Goal: Transaction & Acquisition: Purchase product/service

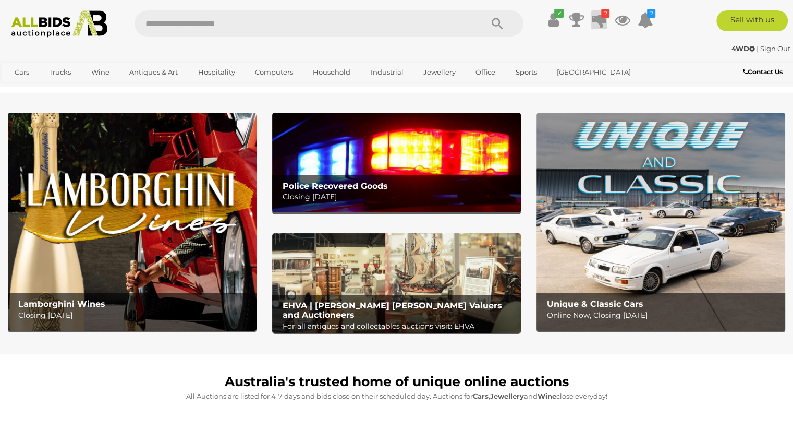
click at [601, 15] on icon "2" at bounding box center [605, 13] width 8 height 9
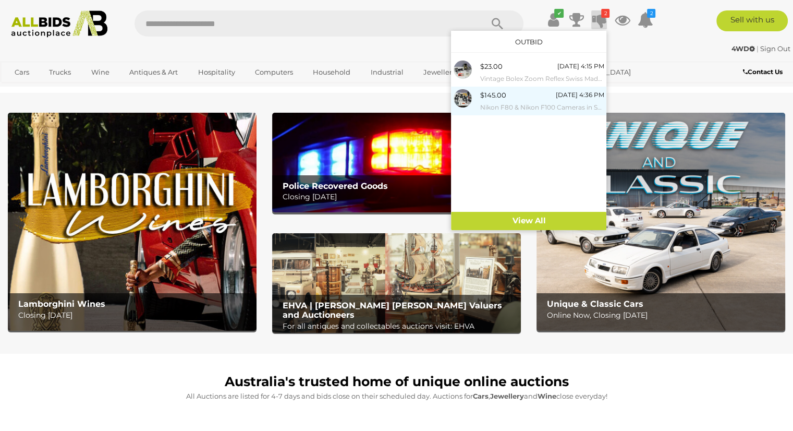
click at [568, 102] on small "Nikon F80 & Nikon F100 Cameras in Soft Case with Nikkor 70-300mm & 70-210mm Len…" at bounding box center [542, 107] width 124 height 11
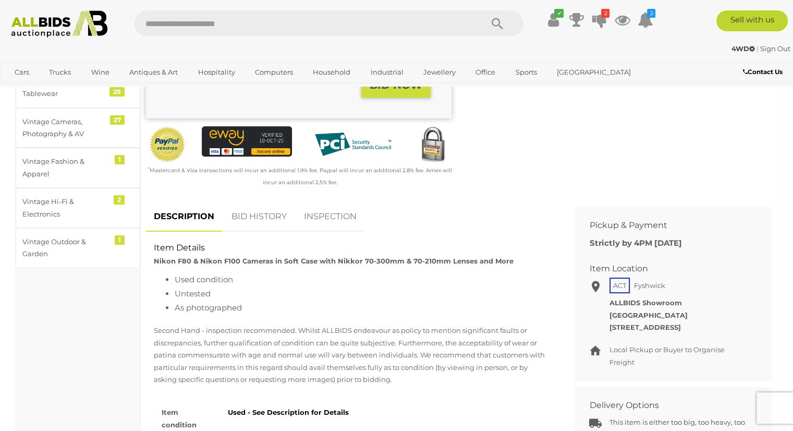
scroll to position [313, 0]
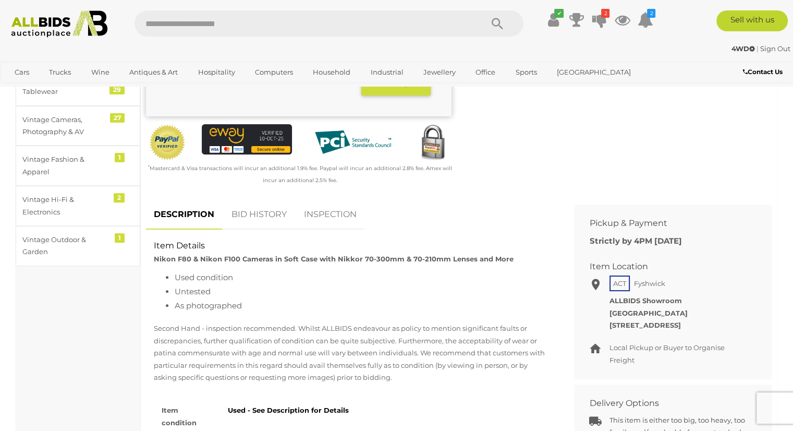
click at [267, 212] on link "BID HISTORY" at bounding box center [259, 214] width 71 height 31
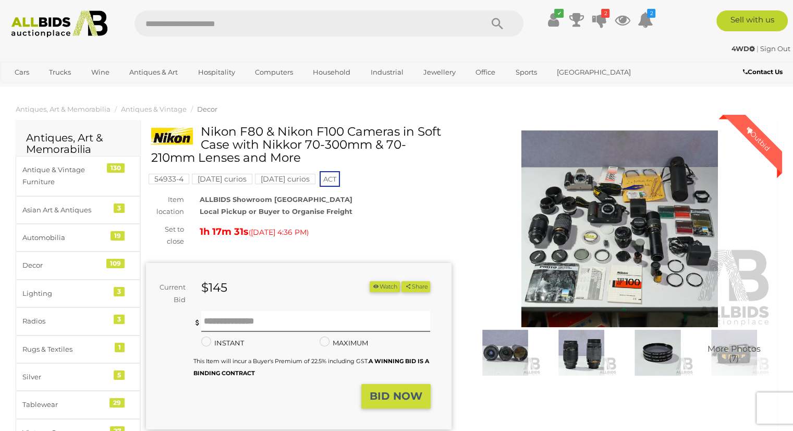
scroll to position [0, 0]
click at [624, 215] on img at bounding box center [620, 228] width 306 height 197
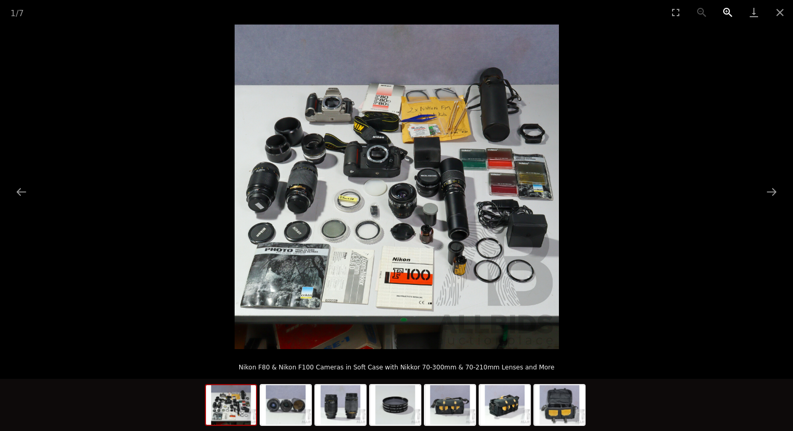
click at [726, 10] on button "Zoom in" at bounding box center [728, 12] width 26 height 25
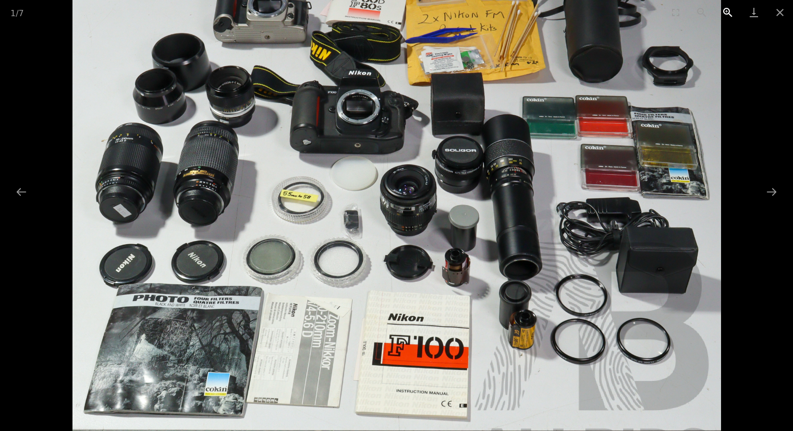
click at [726, 10] on button "Zoom in" at bounding box center [728, 12] width 26 height 25
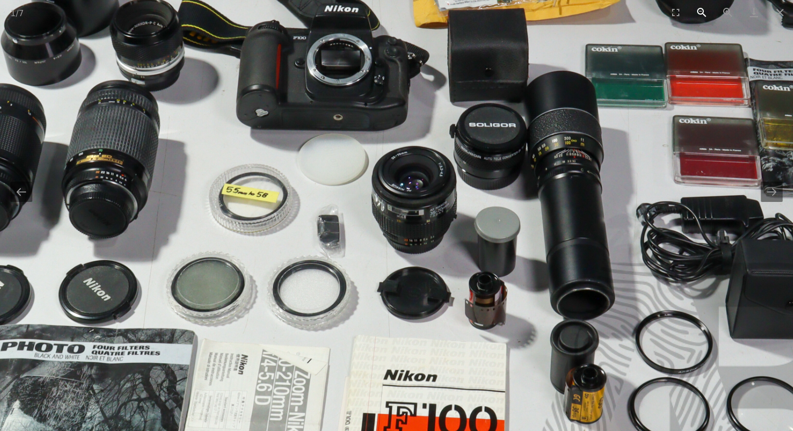
drag, startPoint x: 724, startPoint y: 9, endPoint x: 709, endPoint y: 0, distance: 18.0
click at [724, 8] on button "Zoom in" at bounding box center [728, 12] width 26 height 25
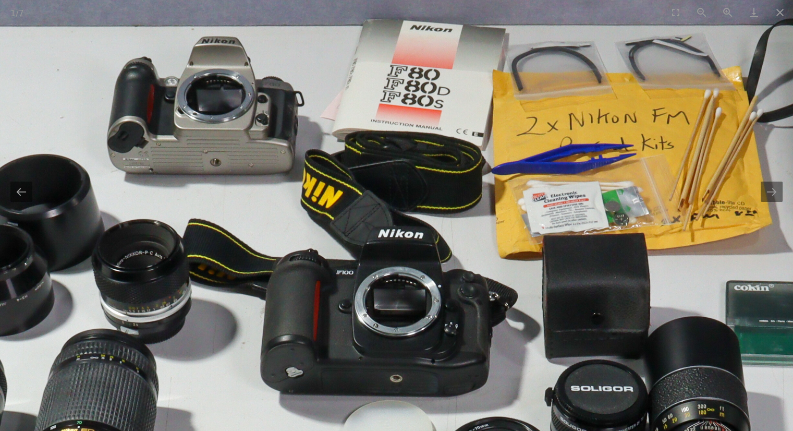
drag, startPoint x: 630, startPoint y: 138, endPoint x: 713, endPoint y: 342, distance: 220.3
click at [713, 343] on img at bounding box center [474, 432] width 1297 height 1297
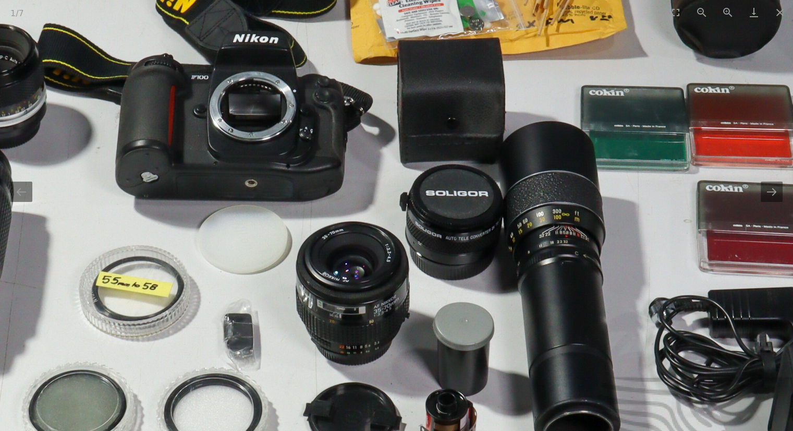
drag, startPoint x: 352, startPoint y: 276, endPoint x: 173, endPoint y: 45, distance: 292.4
click at [173, 45] on img at bounding box center [328, 237] width 1297 height 1297
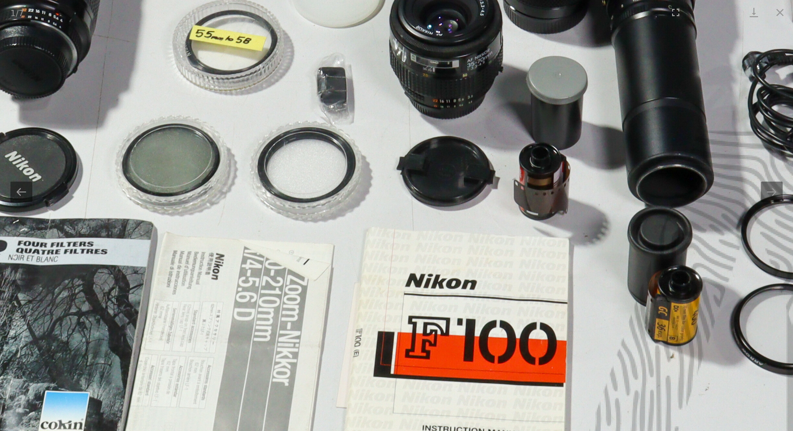
drag, startPoint x: 588, startPoint y: 151, endPoint x: 790, endPoint y: -33, distance: 273.5
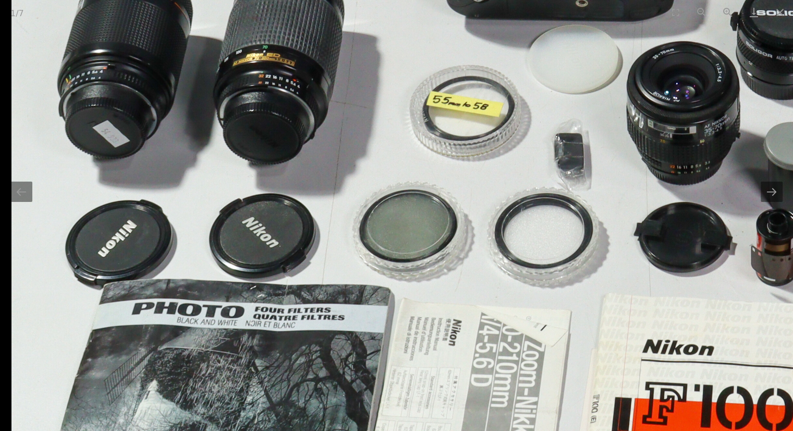
drag, startPoint x: 276, startPoint y: 365, endPoint x: 621, endPoint y: 384, distance: 345.6
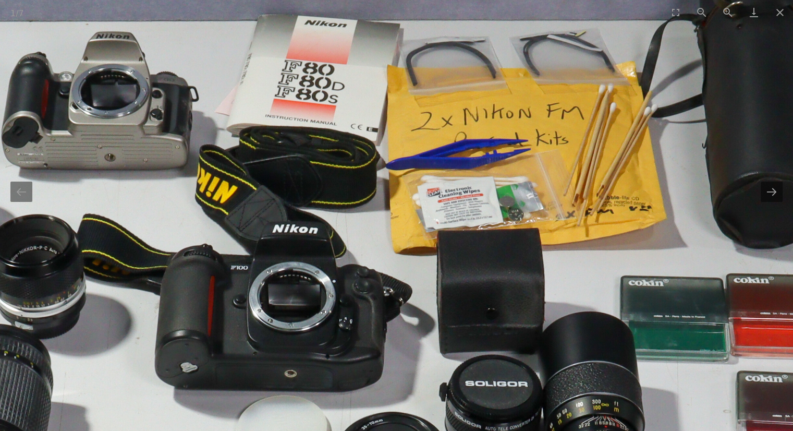
drag, startPoint x: 641, startPoint y: 73, endPoint x: 361, endPoint y: 449, distance: 469.1
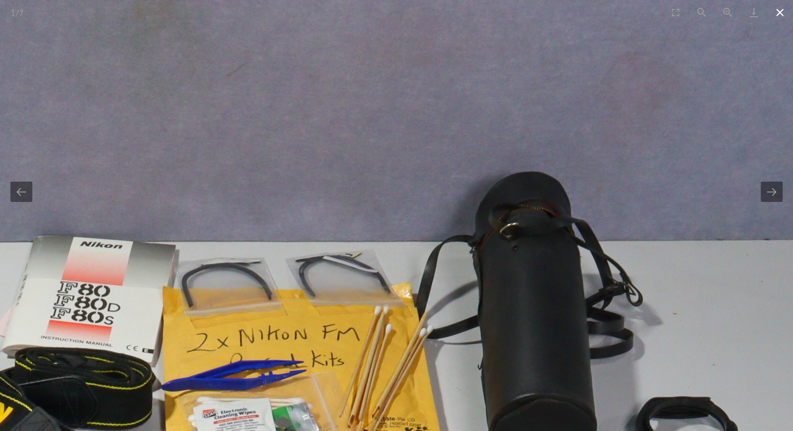
click at [776, 14] on button "Close gallery" at bounding box center [780, 12] width 26 height 25
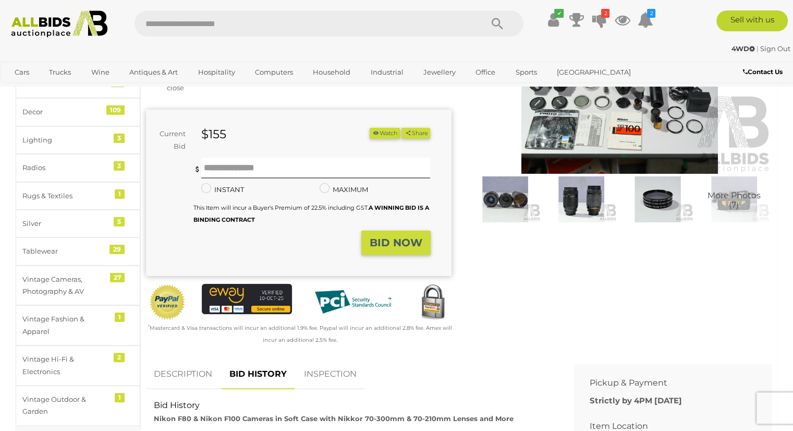
scroll to position [104, 0]
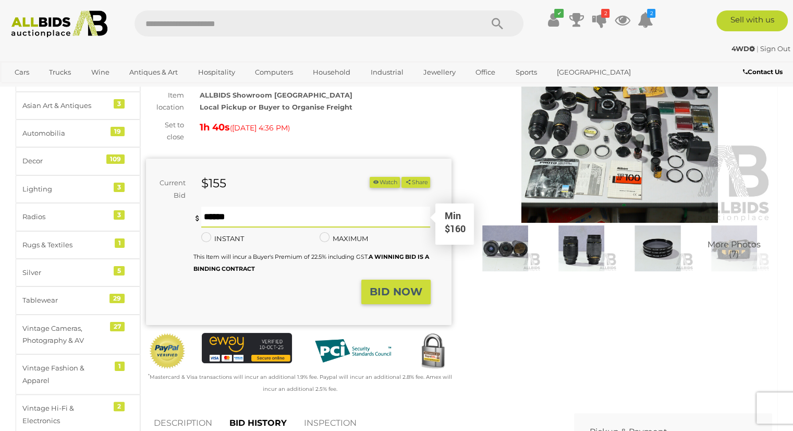
click at [213, 222] on input "text" at bounding box center [315, 216] width 229 height 21
type input "***"
click at [384, 290] on strong "BID NOW" at bounding box center [396, 291] width 53 height 13
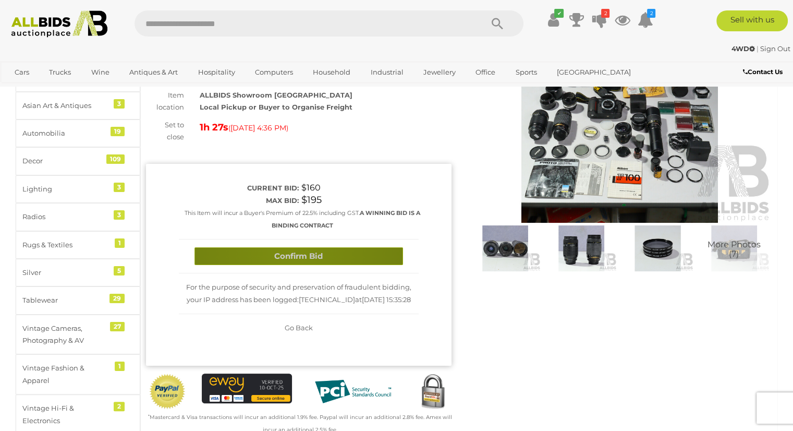
click at [290, 252] on button "Confirm Bid" at bounding box center [298, 256] width 209 height 18
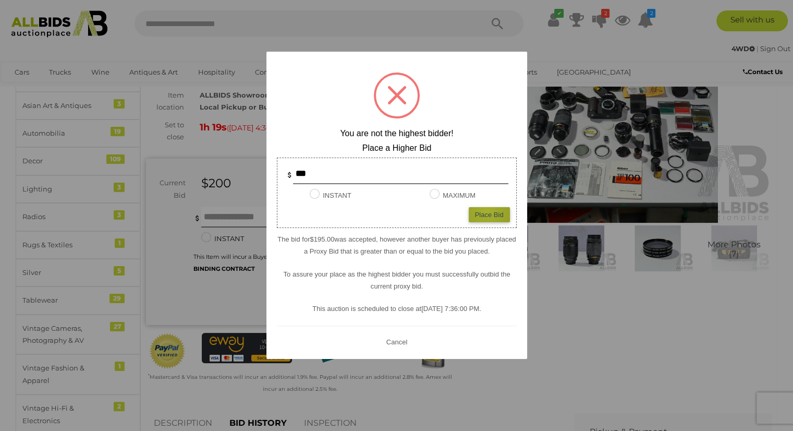
click at [487, 211] on div "Place Bid" at bounding box center [489, 214] width 41 height 15
type input "***"
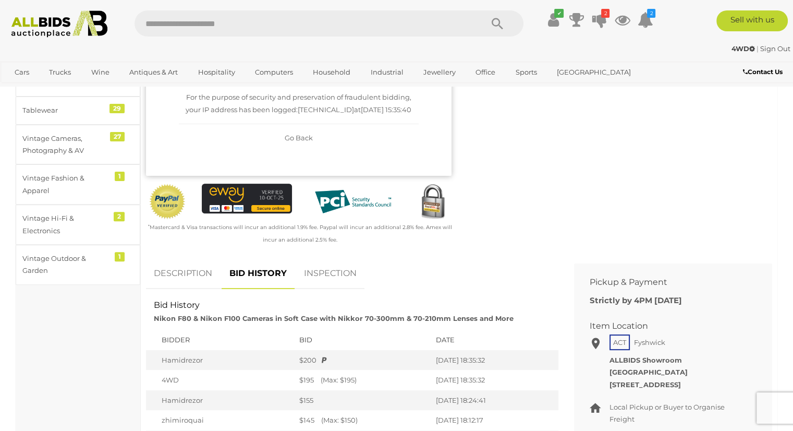
scroll to position [52, 0]
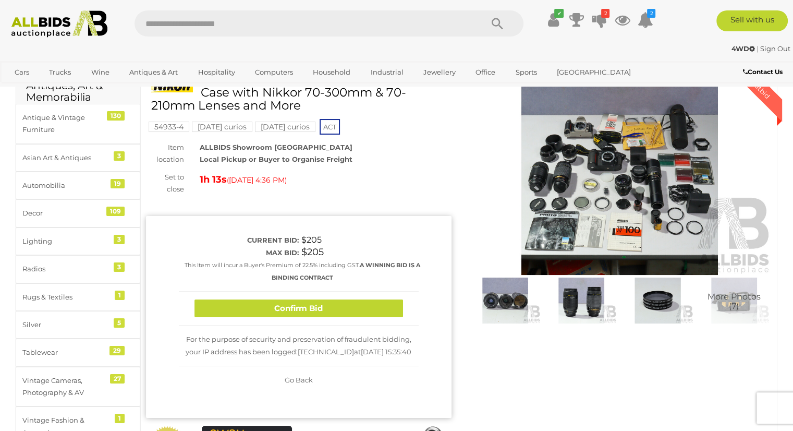
click at [475, 165] on img at bounding box center [620, 176] width 306 height 197
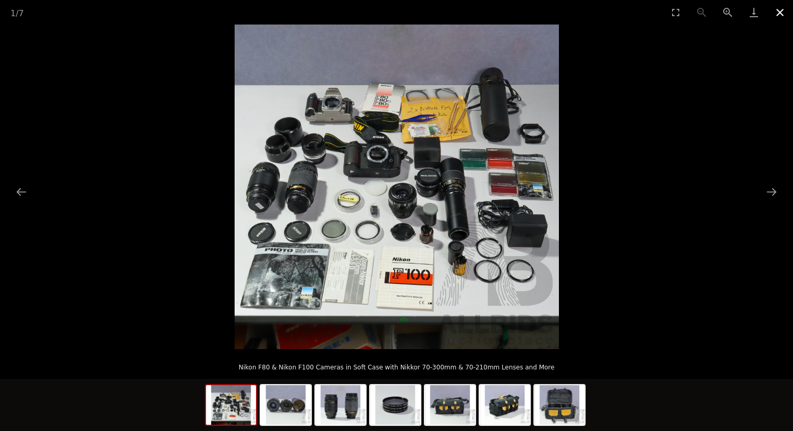
click at [783, 11] on button "Close gallery" at bounding box center [780, 12] width 26 height 25
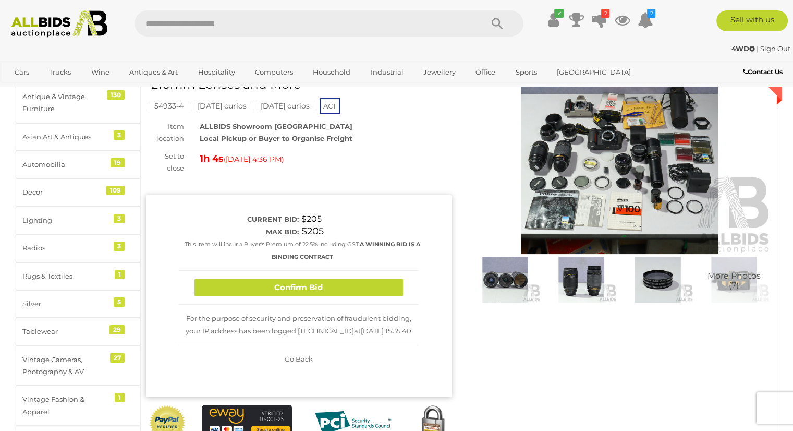
scroll to position [104, 0]
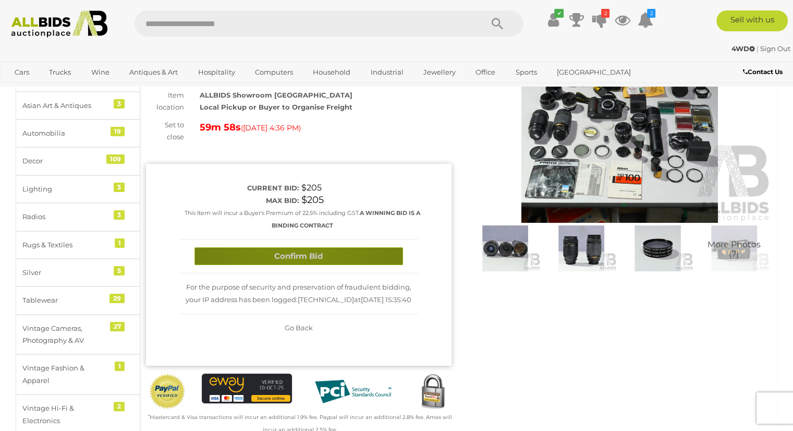
click at [296, 253] on button "Confirm Bid" at bounding box center [298, 256] width 209 height 18
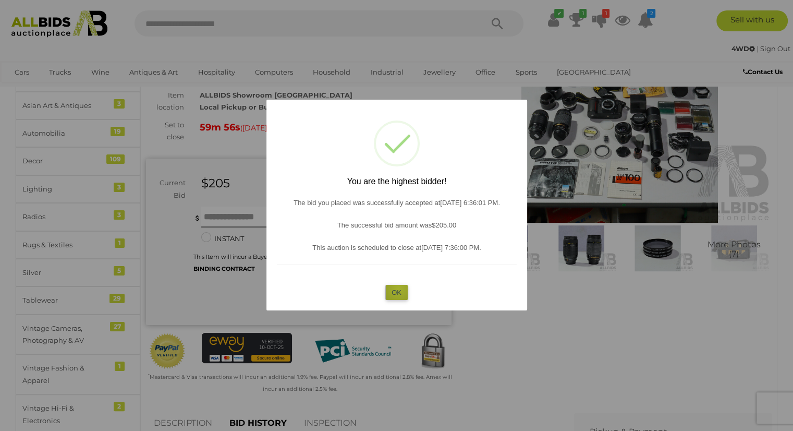
click at [399, 288] on button "OK" at bounding box center [396, 292] width 22 height 15
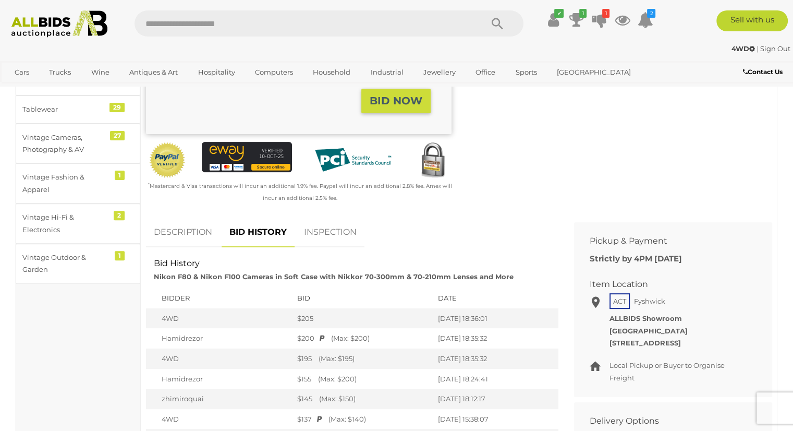
scroll to position [313, 0]
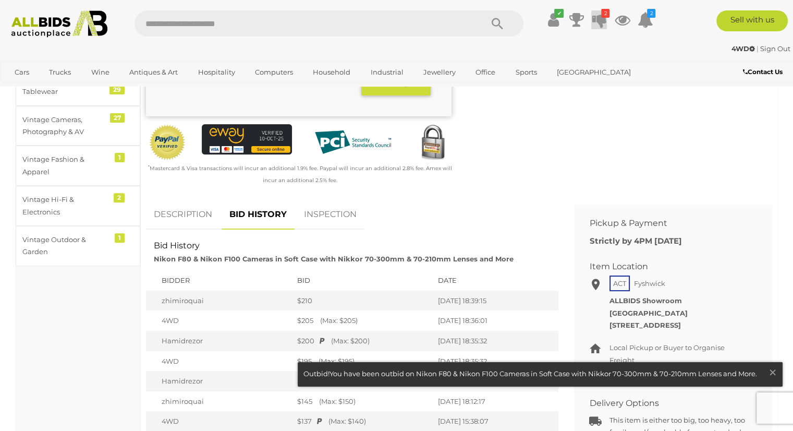
click at [603, 19] on icon at bounding box center [599, 19] width 15 height 19
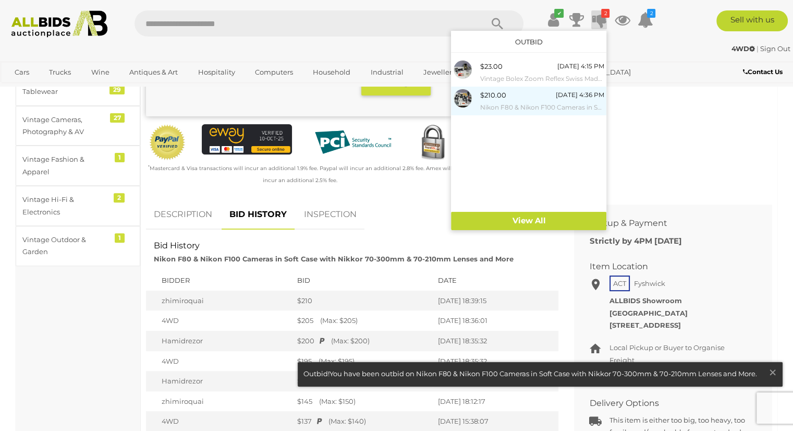
click at [516, 98] on div "$210.00 Today 4:36 PM Nikon F80 & Nikon F100 Cameras in Soft Case with Nikkor 7…" at bounding box center [542, 100] width 124 height 23
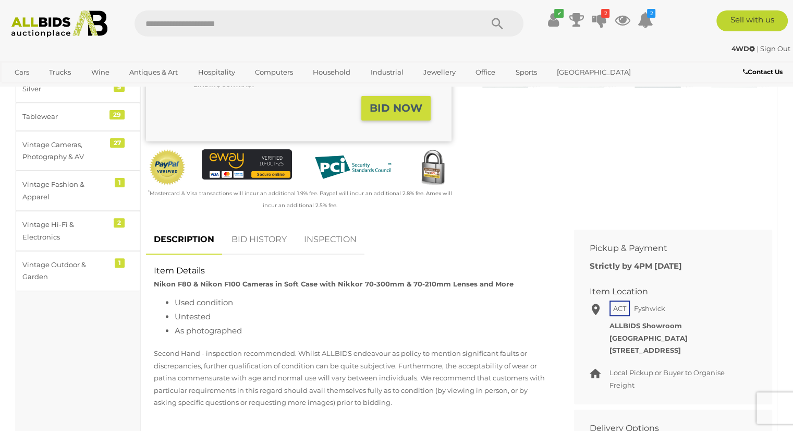
scroll to position [313, 0]
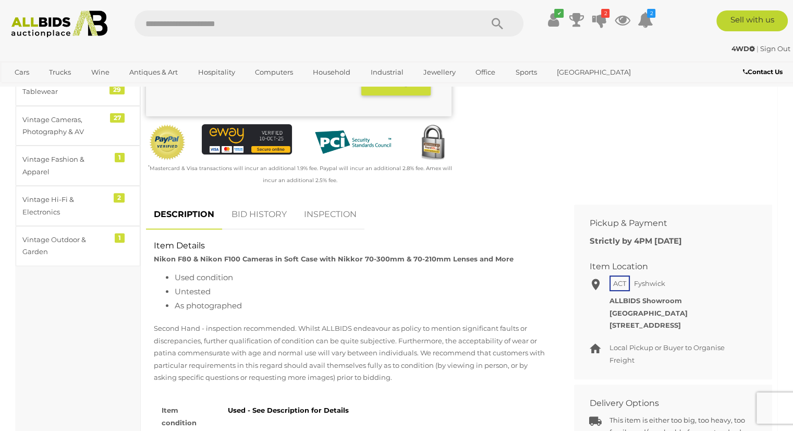
click at [270, 213] on link "BID HISTORY" at bounding box center [259, 214] width 71 height 31
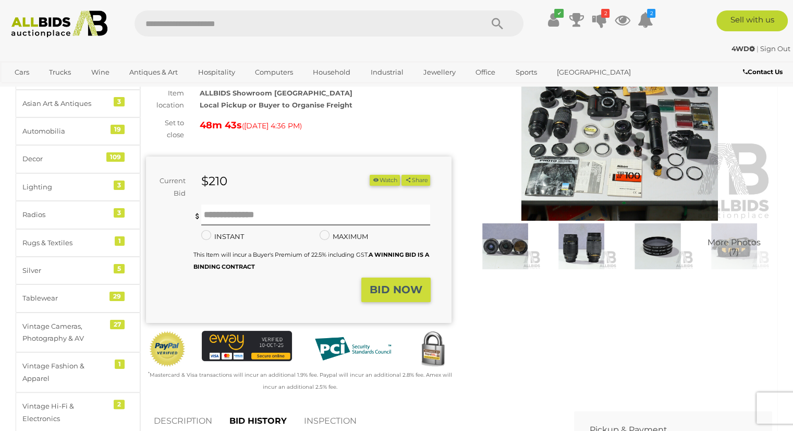
scroll to position [104, 0]
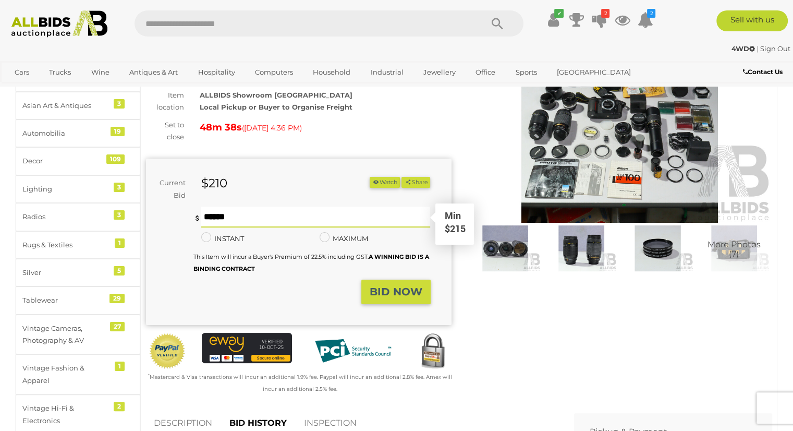
click at [209, 215] on input "text" at bounding box center [315, 216] width 229 height 21
type input "***"
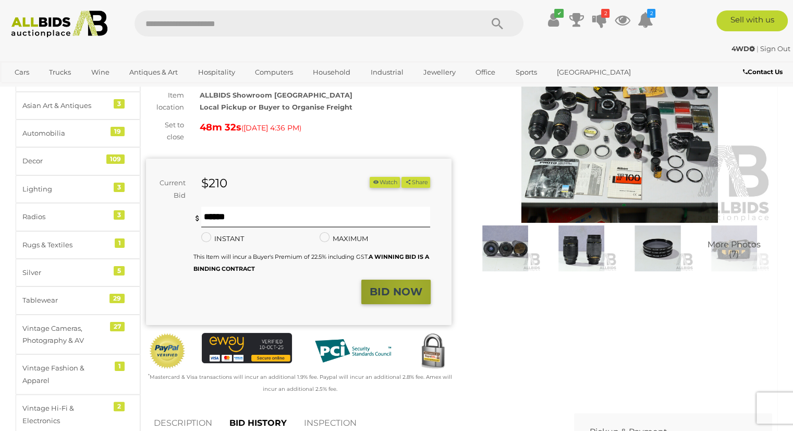
click at [411, 288] on strong "BID NOW" at bounding box center [396, 291] width 53 height 13
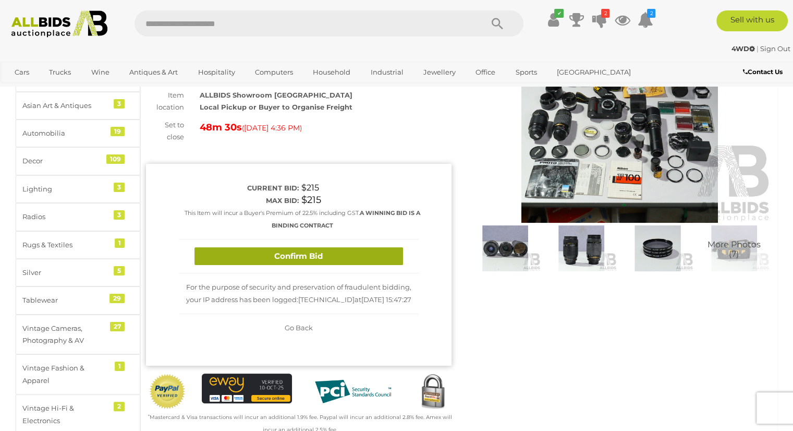
click at [293, 255] on button "Confirm Bid" at bounding box center [298, 256] width 209 height 18
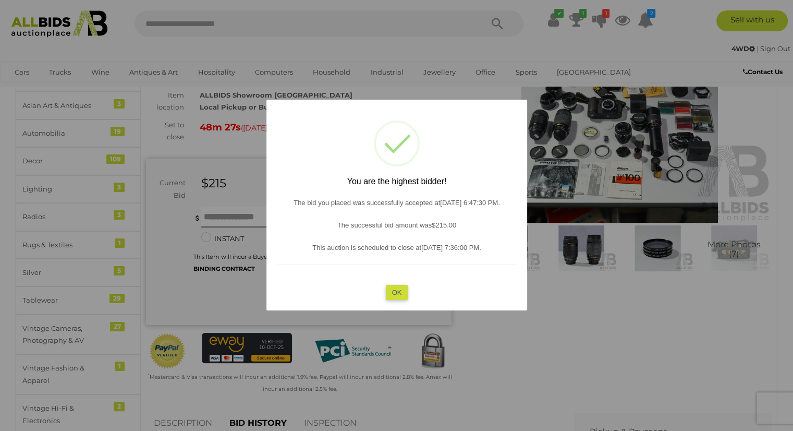
click at [398, 292] on button "OK" at bounding box center [396, 292] width 22 height 15
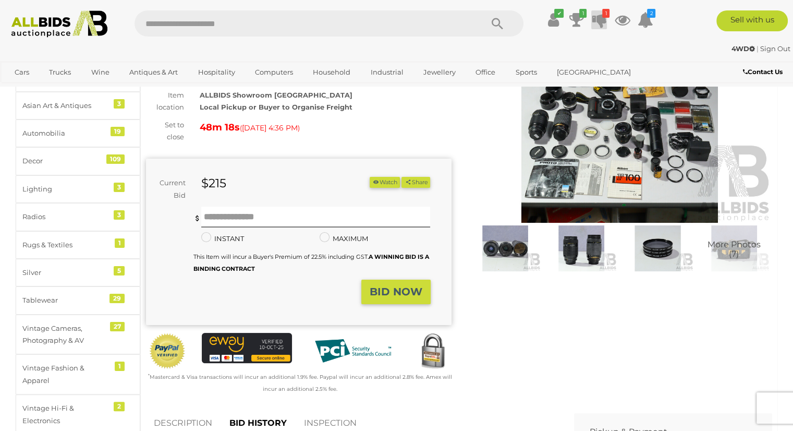
click at [602, 16] on link "1" at bounding box center [599, 19] width 16 height 19
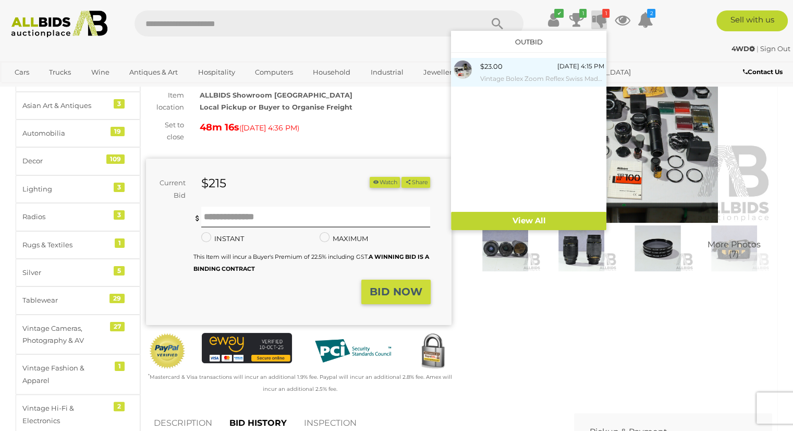
click at [505, 65] on div "$23.00 Today 4:15 PM Vintage Bolex Zoom Reflex Swiss Made P1 Film Camera with I…" at bounding box center [542, 71] width 124 height 23
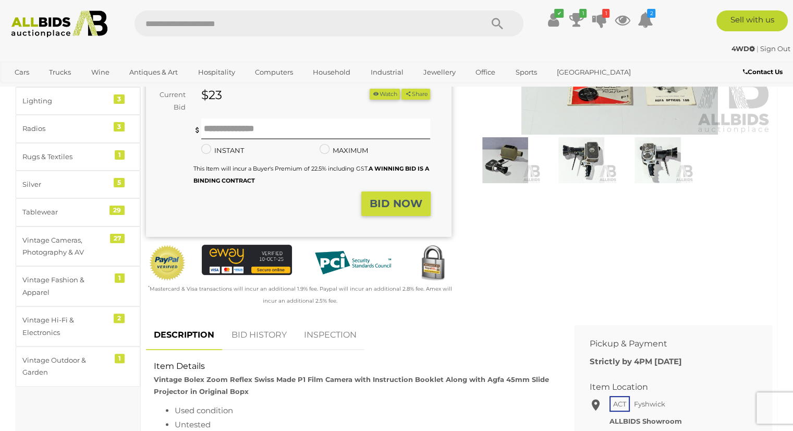
scroll to position [209, 0]
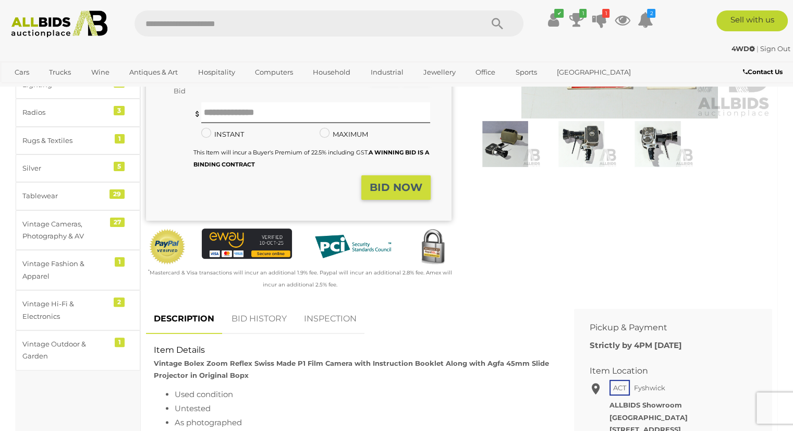
click at [273, 320] on link "BID HISTORY" at bounding box center [259, 318] width 71 height 31
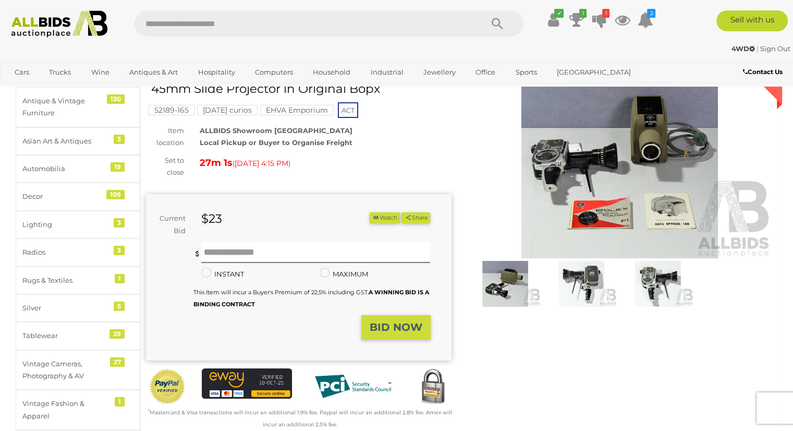
scroll to position [52, 0]
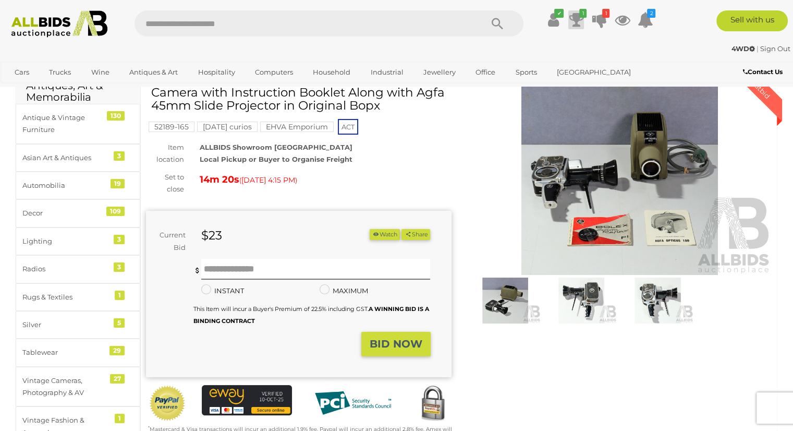
click at [571, 17] on icon at bounding box center [576, 19] width 15 height 19
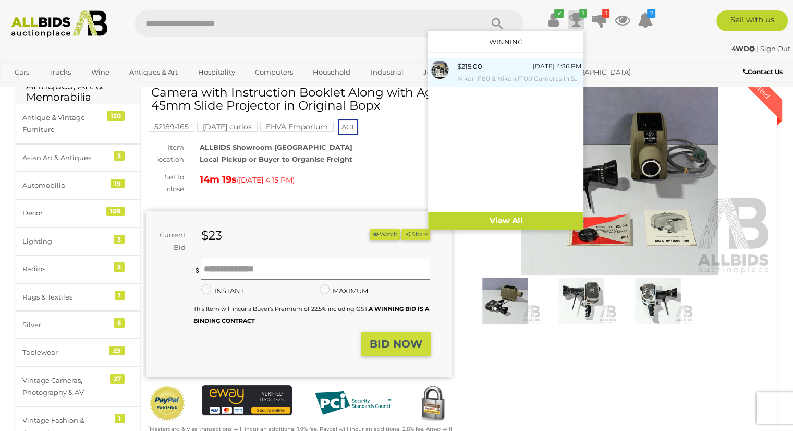
click at [498, 69] on div "$215.00 Today 4:36 PM Nikon F80 & Nikon F100 Cameras in Soft Case with Nikkor 7…" at bounding box center [519, 71] width 124 height 23
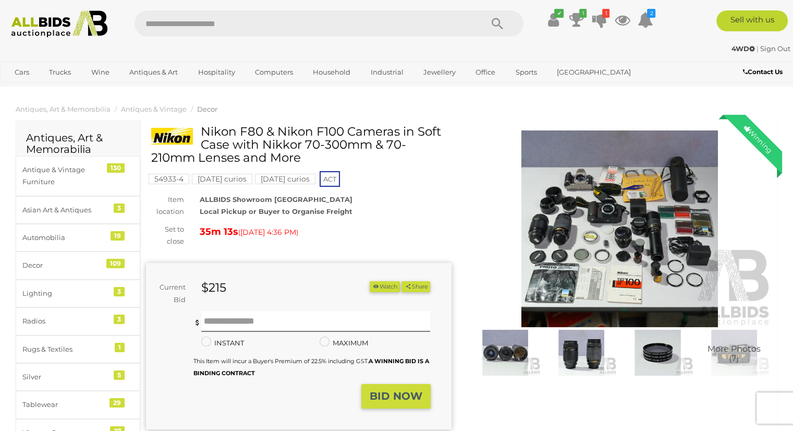
drag, startPoint x: 232, startPoint y: 245, endPoint x: 238, endPoint y: 238, distance: 9.6
drag, startPoint x: 238, startPoint y: 238, endPoint x: 484, endPoint y: 99, distance: 282.3
click at [265, 314] on input "text" at bounding box center [315, 321] width 229 height 21
type input "***"
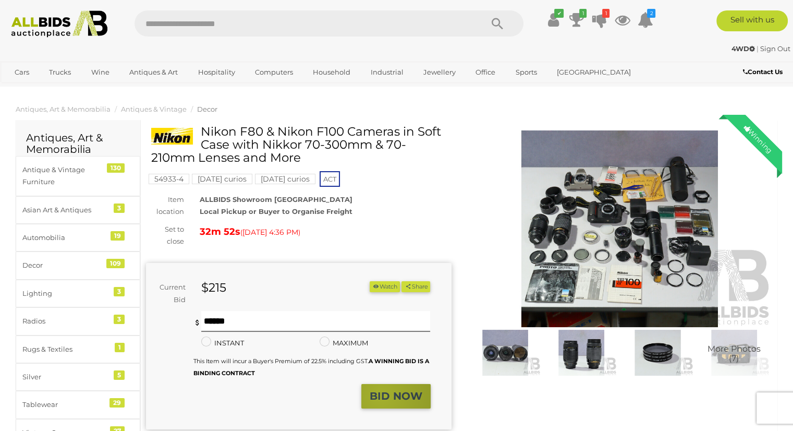
click at [382, 395] on strong "BID NOW" at bounding box center [396, 395] width 53 height 13
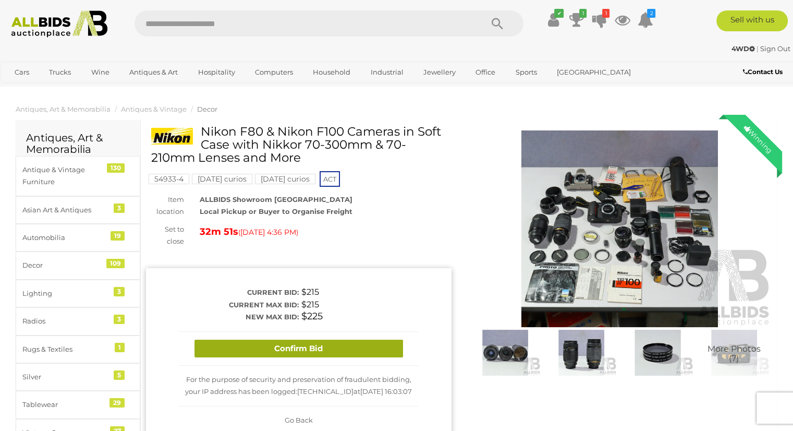
click at [306, 350] on button "Confirm Bid" at bounding box center [298, 348] width 209 height 18
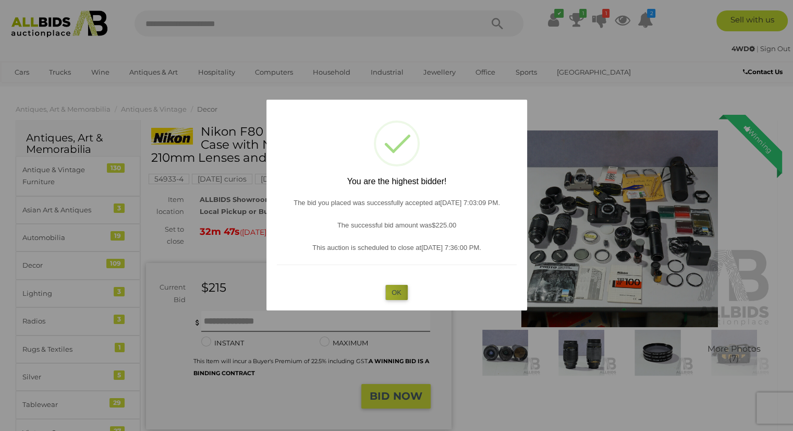
click at [386, 294] on button "OK" at bounding box center [396, 292] width 22 height 15
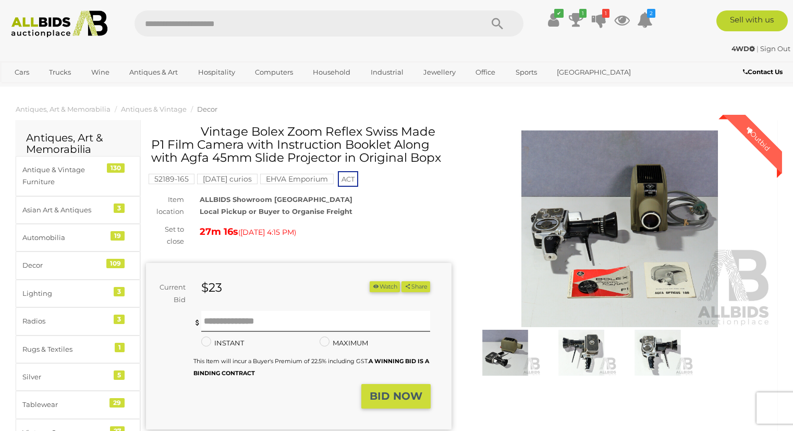
scroll to position [52, 0]
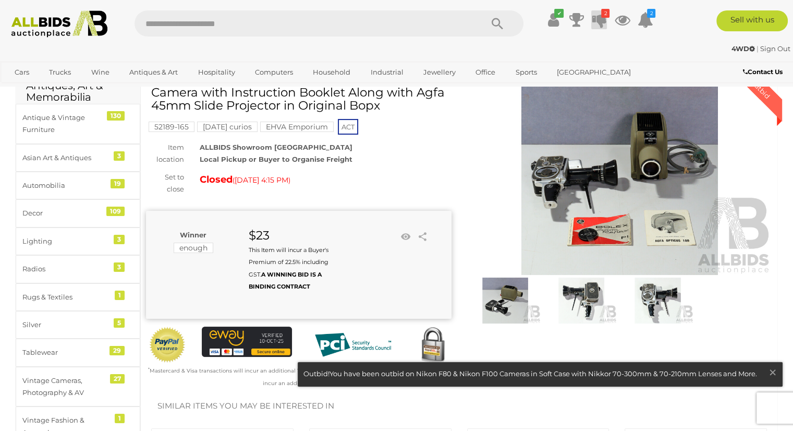
click at [599, 16] on icon at bounding box center [599, 19] width 15 height 19
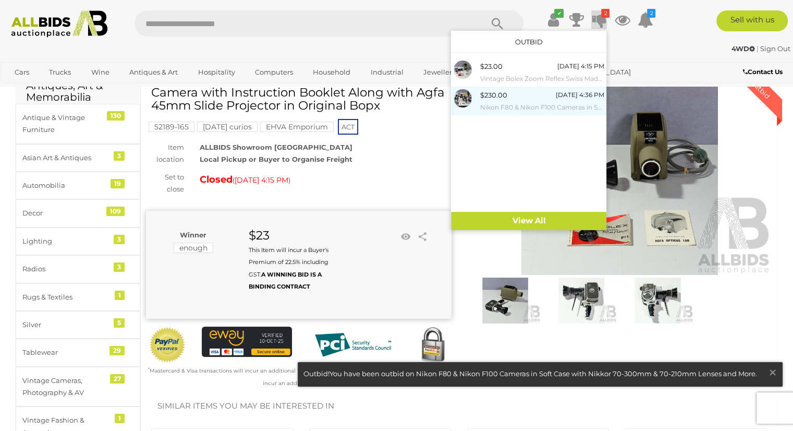
click at [561, 97] on div "[DATE] 4:36 PM" at bounding box center [579, 94] width 48 height 11
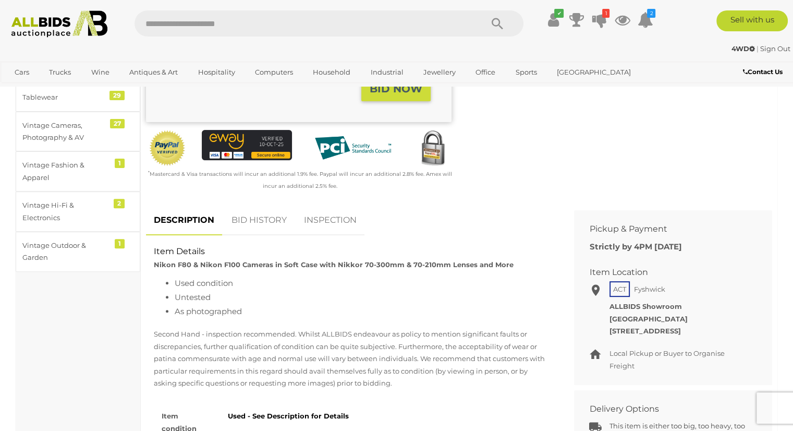
scroll to position [313, 0]
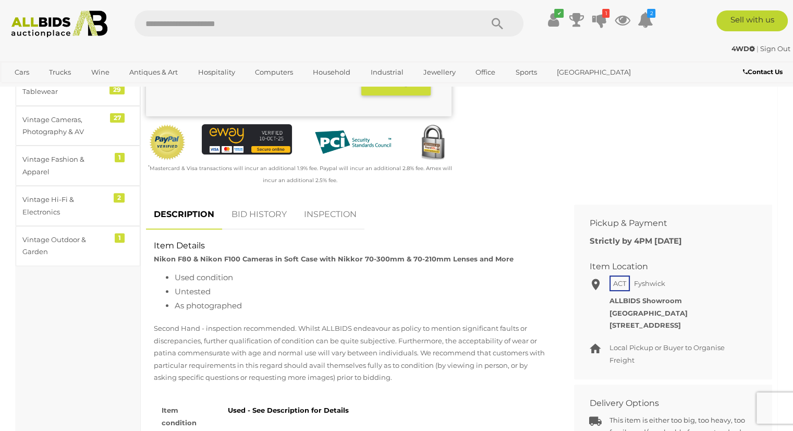
click at [241, 215] on link "BID HISTORY" at bounding box center [259, 214] width 71 height 31
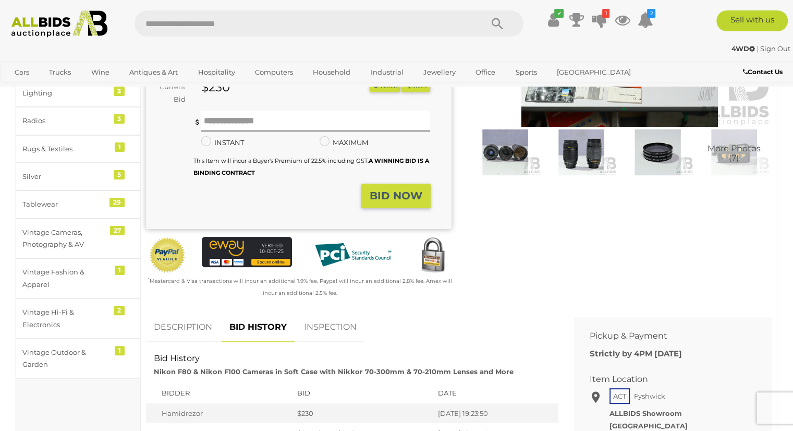
scroll to position [156, 0]
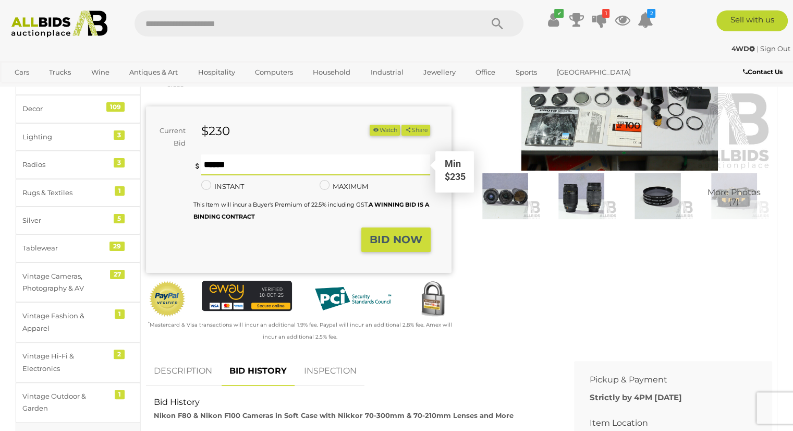
click at [248, 165] on input "text" at bounding box center [315, 164] width 229 height 21
